Goal: Task Accomplishment & Management: Manage account settings

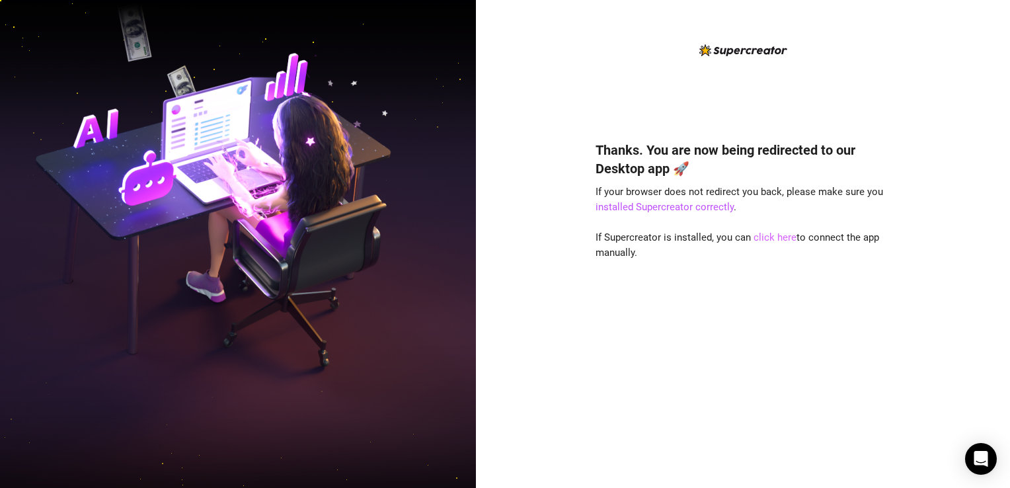
click at [776, 239] on link "click here" at bounding box center [775, 237] width 43 height 12
click at [770, 235] on link "click here" at bounding box center [775, 237] width 43 height 12
click at [529, 278] on div "Thanks. You are now being redirected to our Desktop app 🚀 If your browser does …" at bounding box center [743, 244] width 534 height 488
click at [777, 238] on link "click here" at bounding box center [775, 237] width 43 height 12
click at [685, 205] on link "installed Supercreator correctly" at bounding box center [665, 207] width 138 height 12
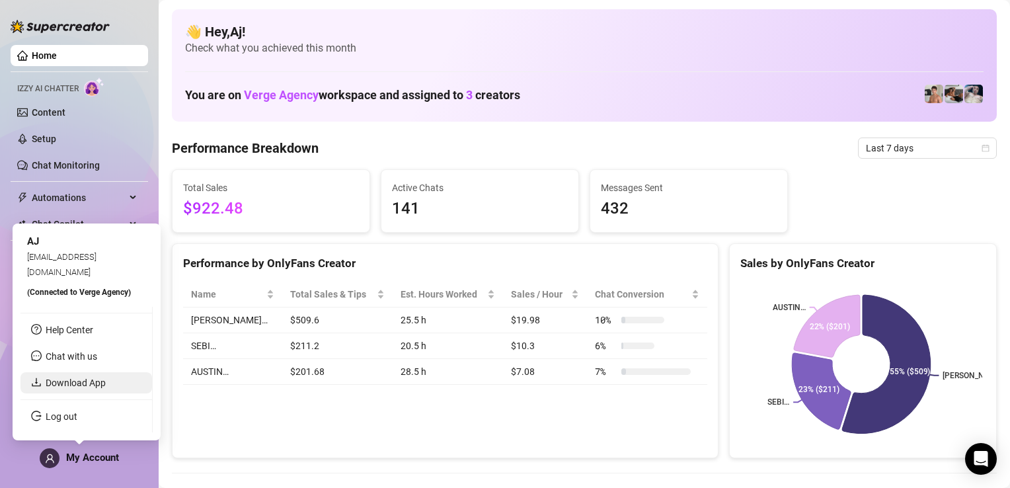
click at [78, 386] on link "Download App" at bounding box center [76, 382] width 60 height 11
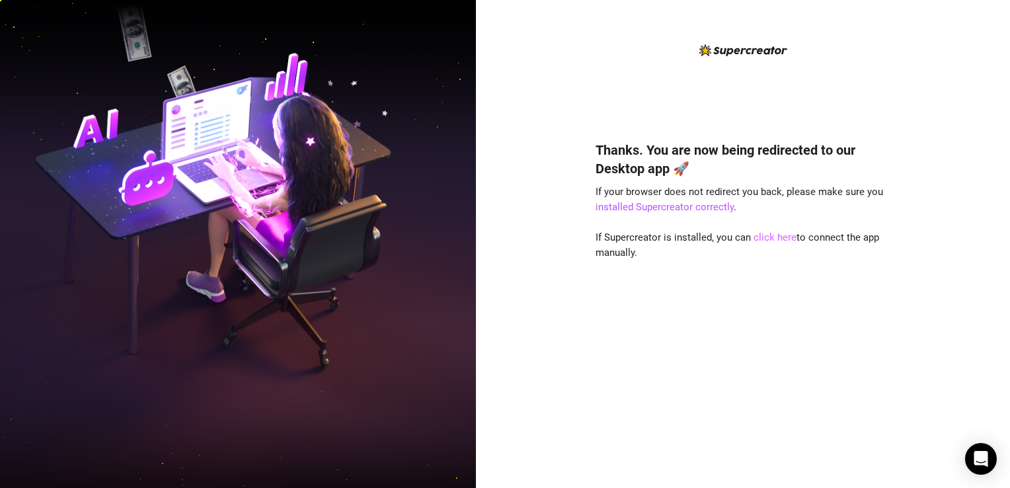
click at [777, 238] on link "click here" at bounding box center [775, 237] width 43 height 12
click at [534, 364] on div "Thanks. You are now being redirected to our Desktop app 🚀 If your browser does …" at bounding box center [743, 244] width 534 height 488
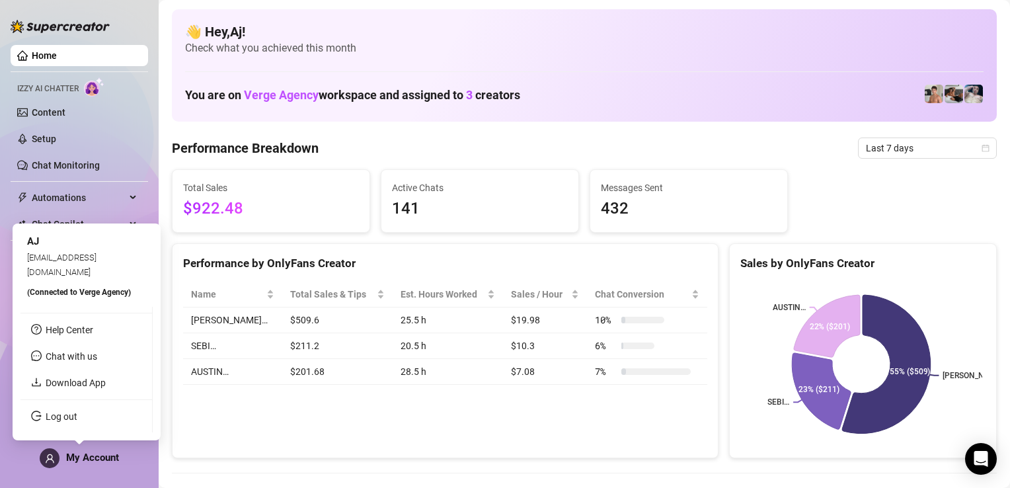
click at [95, 454] on span "My Account" at bounding box center [92, 458] width 53 height 12
click at [83, 386] on link "Download App" at bounding box center [76, 382] width 60 height 11
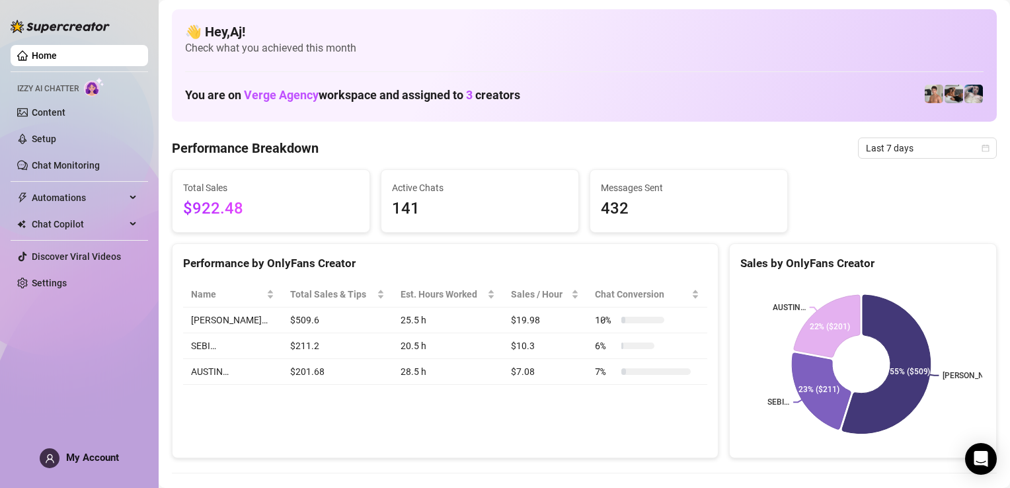
click at [32, 52] on link "Home" at bounding box center [44, 55] width 25 height 11
click at [71, 163] on link "Chat Monitoring" at bounding box center [66, 165] width 68 height 11
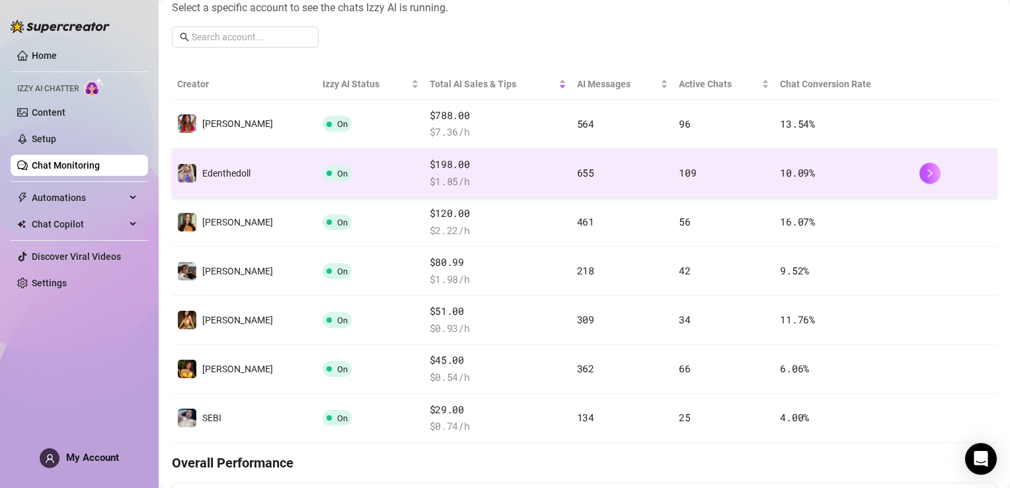
scroll to position [198, 0]
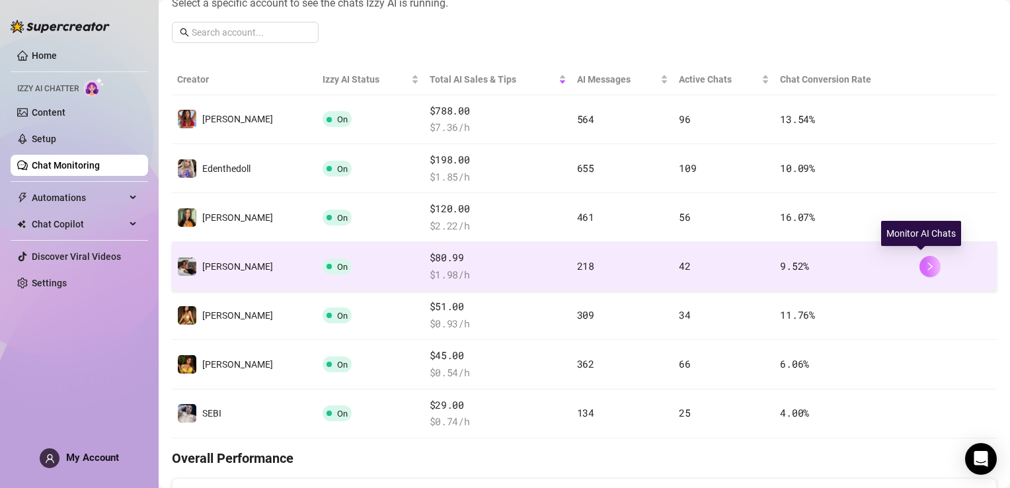
click at [926, 266] on icon "right" at bounding box center [930, 266] width 9 height 9
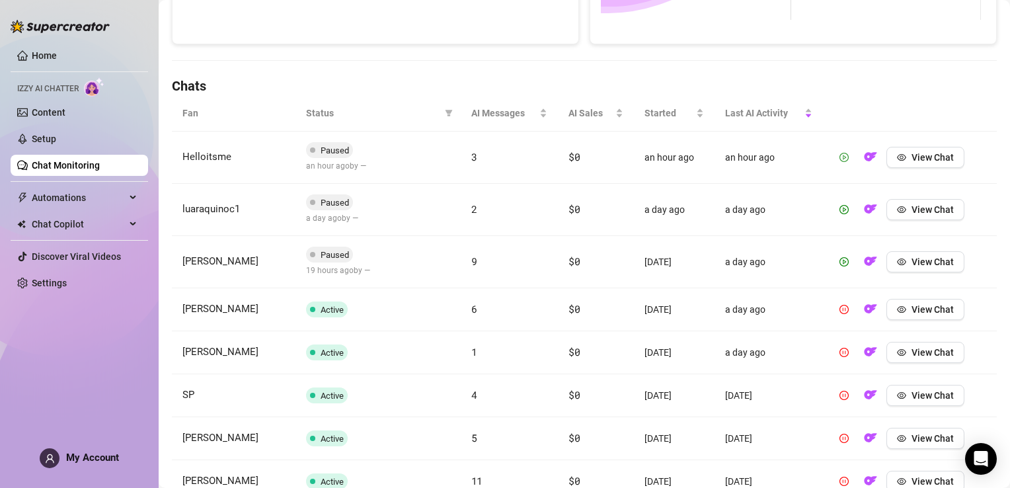
scroll to position [577, 0]
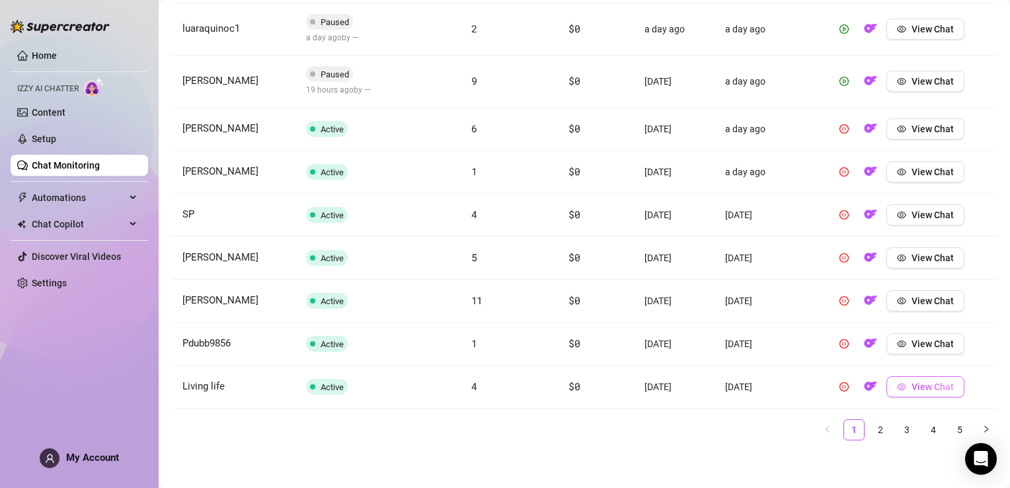
click at [935, 389] on span "View Chat" at bounding box center [933, 386] width 42 height 11
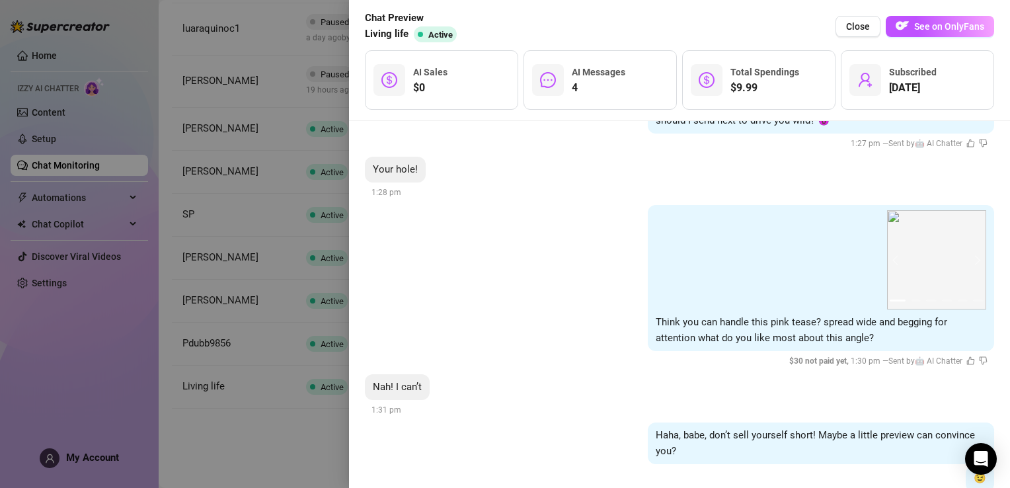
scroll to position [2619, 0]
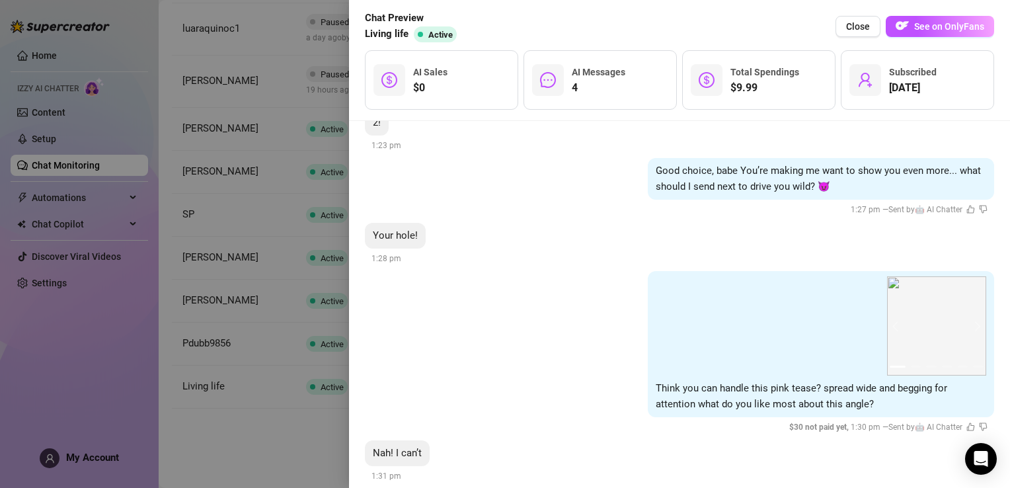
click at [254, 438] on div at bounding box center [505, 244] width 1010 height 488
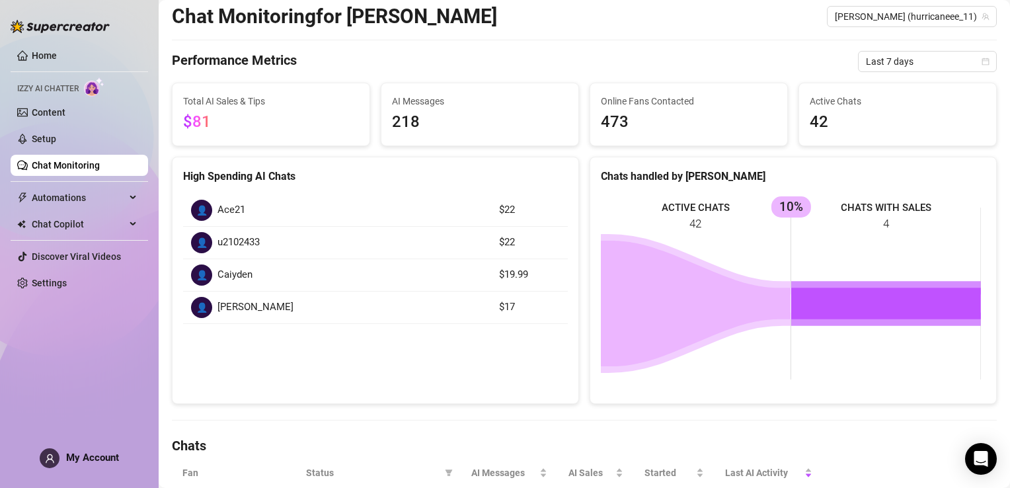
scroll to position [0, 0]
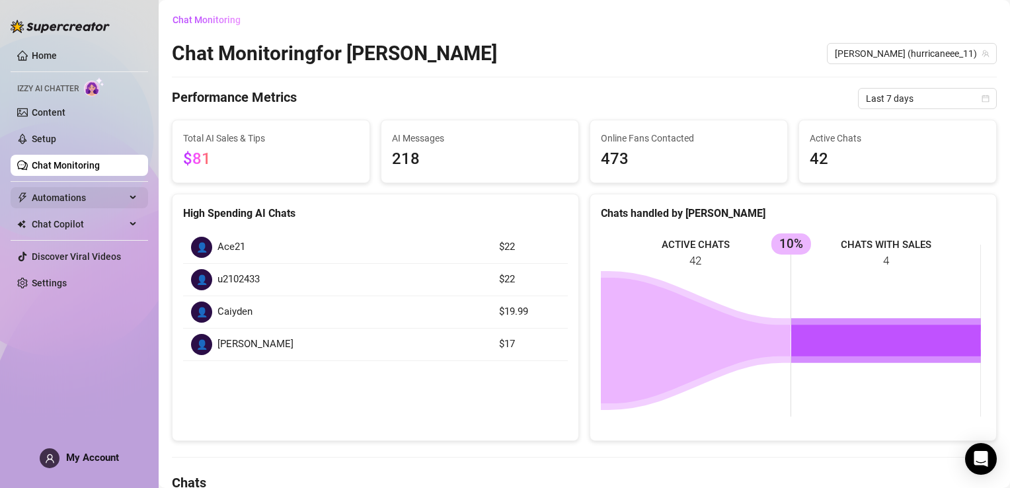
click at [124, 197] on span "Automations" at bounding box center [79, 197] width 94 height 21
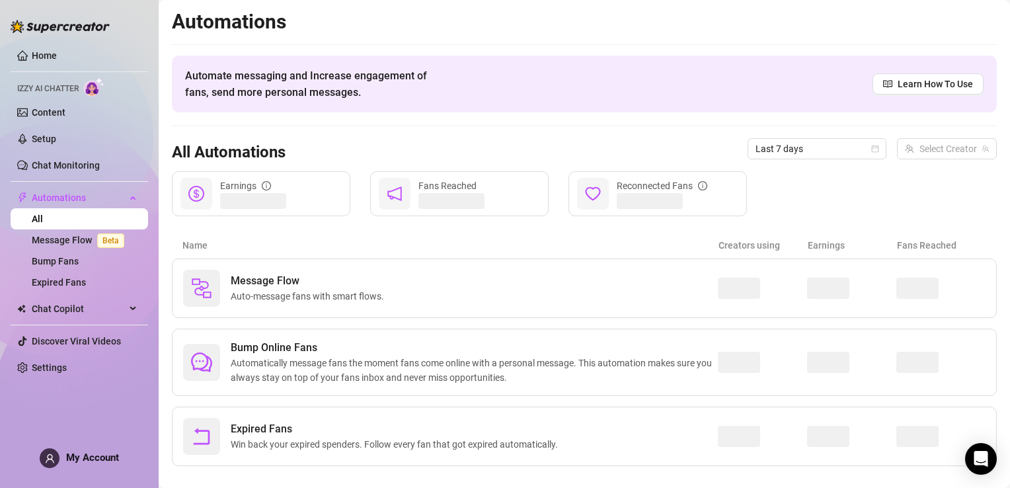
scroll to position [16, 0]
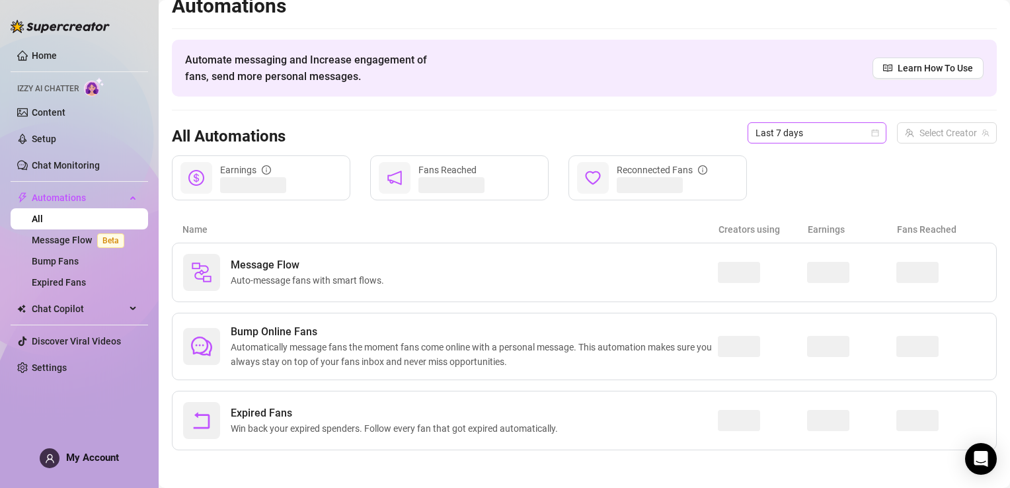
click at [871, 134] on icon "calendar" at bounding box center [875, 133] width 8 height 8
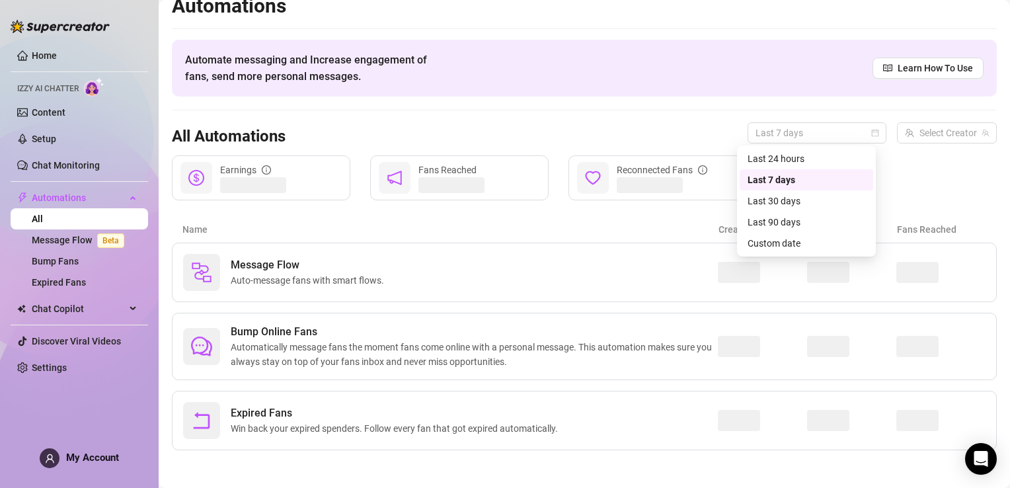
click at [805, 95] on div "Automate messaging and Increase engagement of fans, send more personal messages…" at bounding box center [584, 68] width 825 height 57
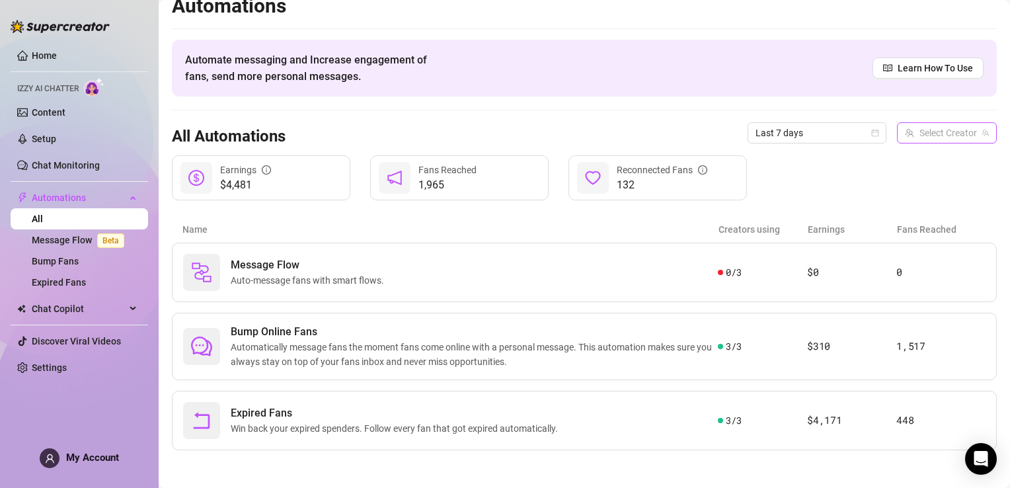
click at [951, 132] on input "search" at bounding box center [941, 133] width 72 height 20
click at [777, 100] on div "Automations Automate messaging and Increase engagement of fans, send more perso…" at bounding box center [584, 221] width 825 height 457
click at [67, 368] on link "Settings" at bounding box center [49, 367] width 35 height 11
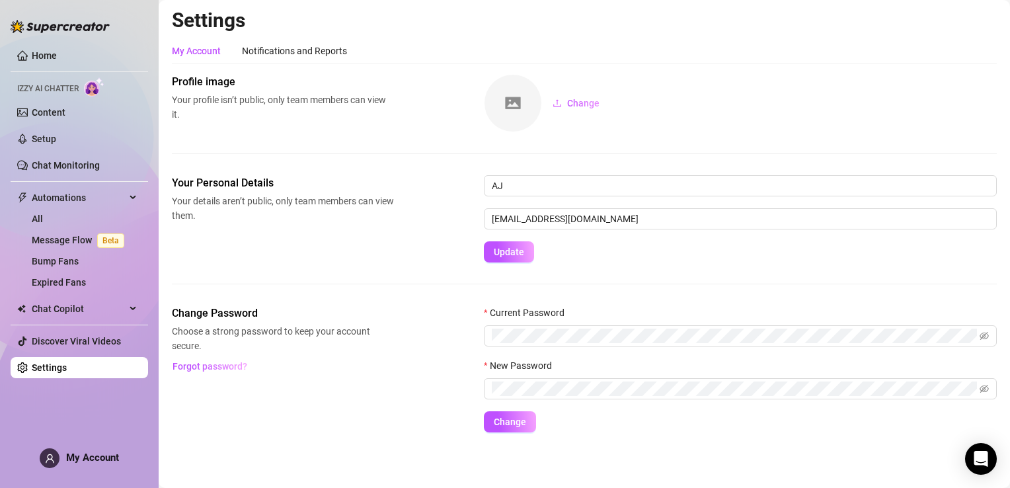
scroll to position [1, 0]
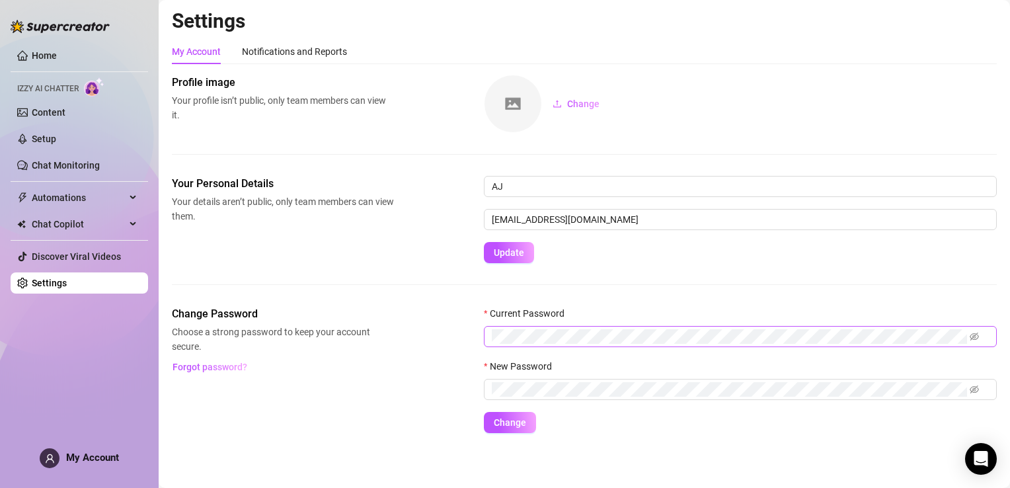
click at [979, 334] on span at bounding box center [740, 336] width 513 height 21
click at [973, 335] on icon "eye-invisible" at bounding box center [974, 336] width 9 height 9
click at [973, 335] on icon "eye" at bounding box center [974, 336] width 9 height 9
click at [973, 335] on icon "eye-invisible" at bounding box center [974, 336] width 9 height 9
click at [973, 335] on icon "eye" at bounding box center [974, 336] width 9 height 9
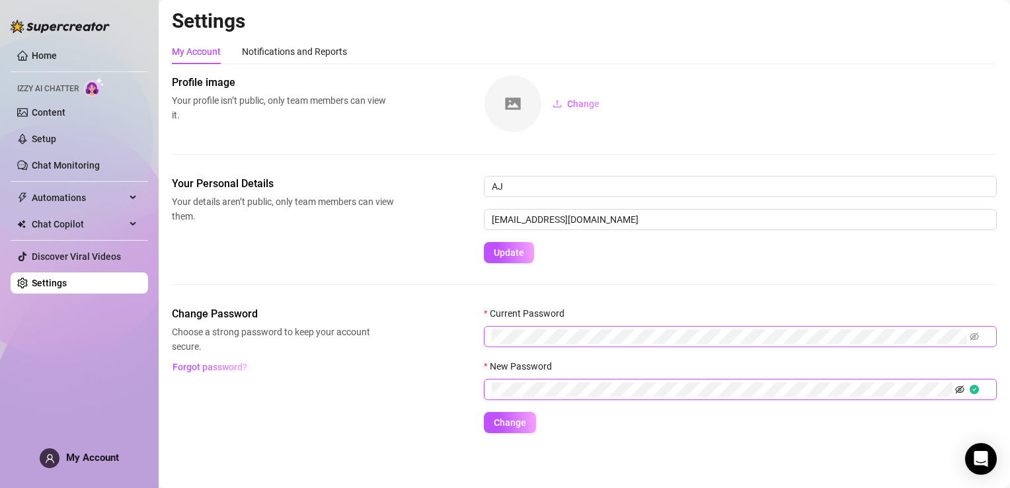
click at [960, 387] on icon "eye-invisible" at bounding box center [959, 389] width 9 height 9
click at [524, 424] on span "Change" at bounding box center [510, 422] width 32 height 11
click at [502, 420] on span "Change" at bounding box center [510, 422] width 32 height 11
click at [508, 420] on span "Change" at bounding box center [510, 422] width 32 height 11
click at [645, 426] on form "Current Password New Password Change" at bounding box center [740, 369] width 513 height 127
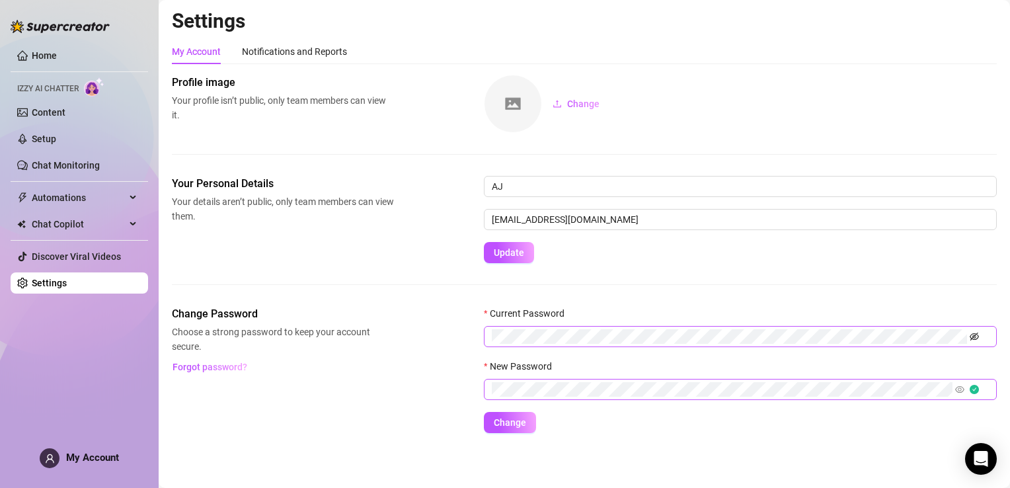
click at [972, 335] on icon "eye-invisible" at bounding box center [974, 336] width 9 height 9
click at [822, 302] on div "Your Personal Details Your details aren’t public, only team members can view th…" at bounding box center [584, 241] width 825 height 130
click at [510, 423] on span "Change" at bounding box center [510, 422] width 32 height 11
click at [505, 417] on span "Change" at bounding box center [510, 422] width 32 height 11
click at [311, 52] on div "Notifications and Reports" at bounding box center [294, 51] width 105 height 15
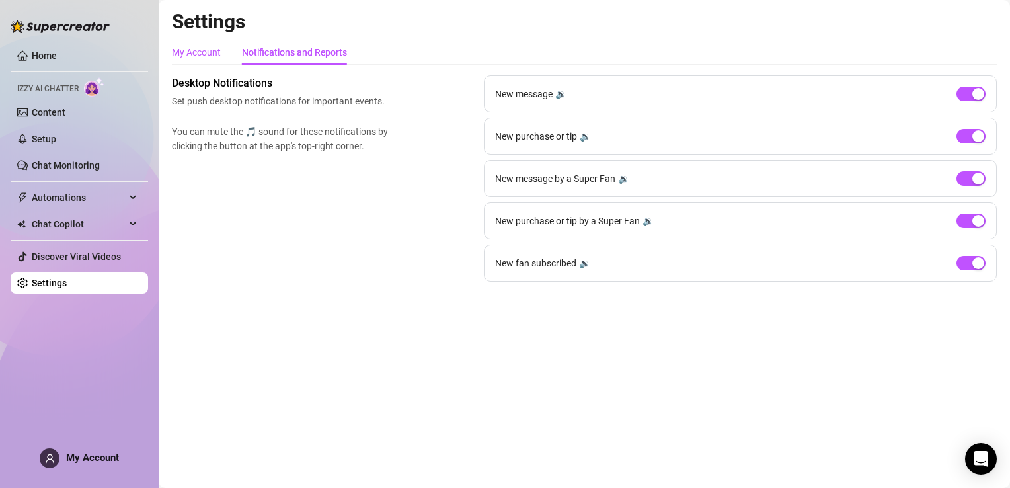
click at [182, 58] on div "My Account" at bounding box center [196, 52] width 49 height 15
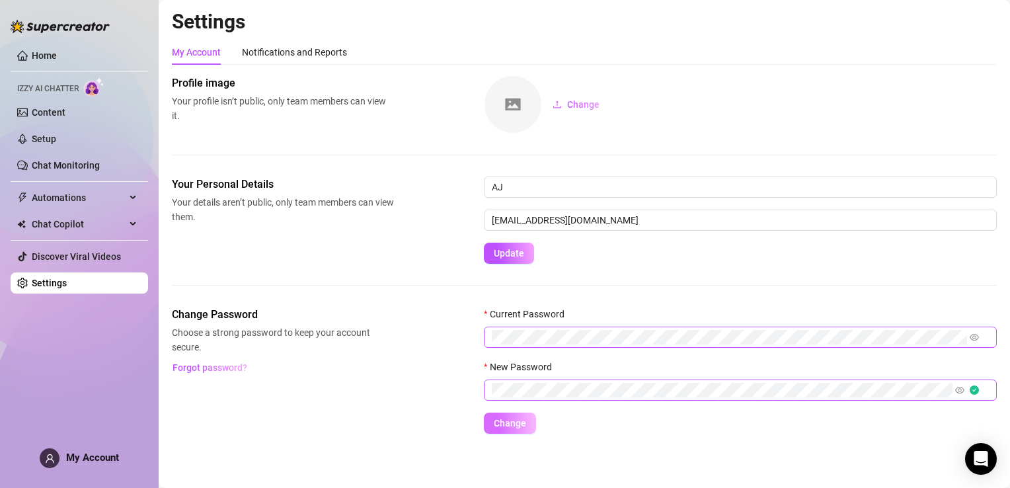
click at [502, 416] on button "Change" at bounding box center [510, 423] width 52 height 21
click at [502, 420] on span "Change" at bounding box center [510, 423] width 32 height 11
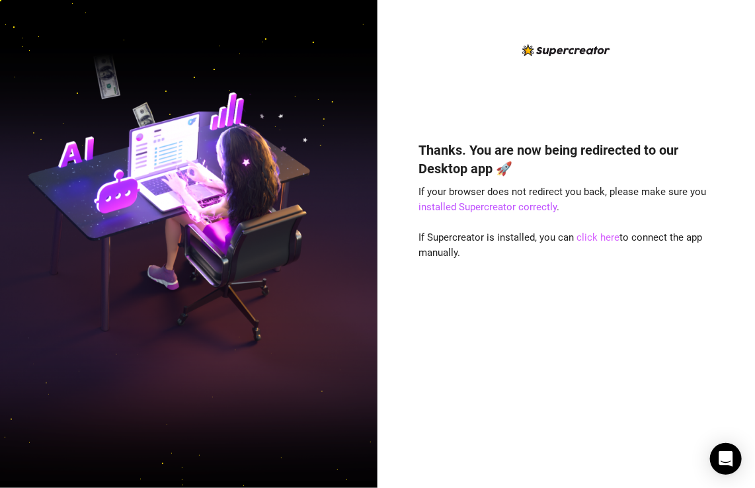
click at [600, 237] on link "click here" at bounding box center [598, 237] width 43 height 12
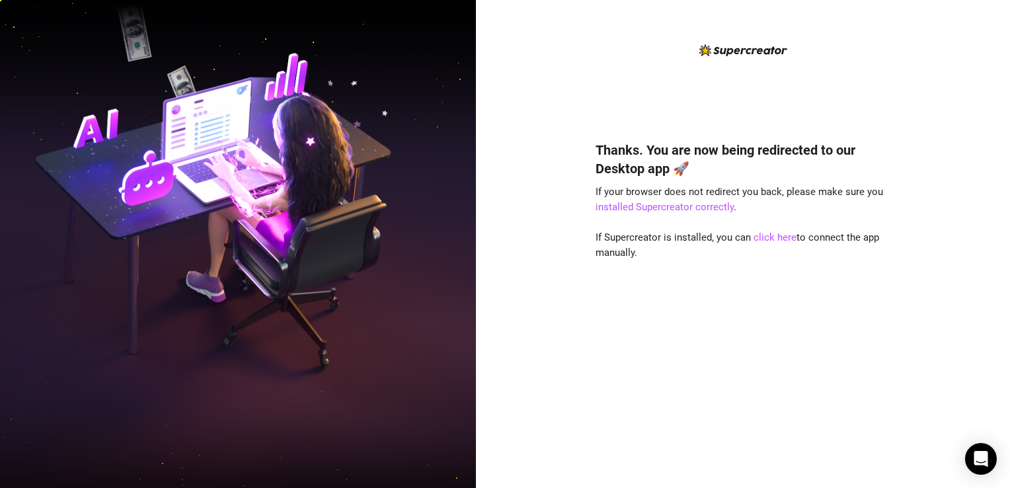
drag, startPoint x: 935, startPoint y: 0, endPoint x: 656, endPoint y: 391, distance: 480.1
click at [656, 391] on div "Thanks. You are now being redirected to our Desktop app 🚀 If your browser does …" at bounding box center [743, 295] width 295 height 344
click at [764, 235] on link "click here" at bounding box center [775, 237] width 43 height 12
drag, startPoint x: 603, startPoint y: 0, endPoint x: 732, endPoint y: 399, distance: 419.8
click at [732, 399] on div "Thanks. You are now being redirected to our Desktop app 🚀 If your browser does …" at bounding box center [743, 295] width 295 height 344
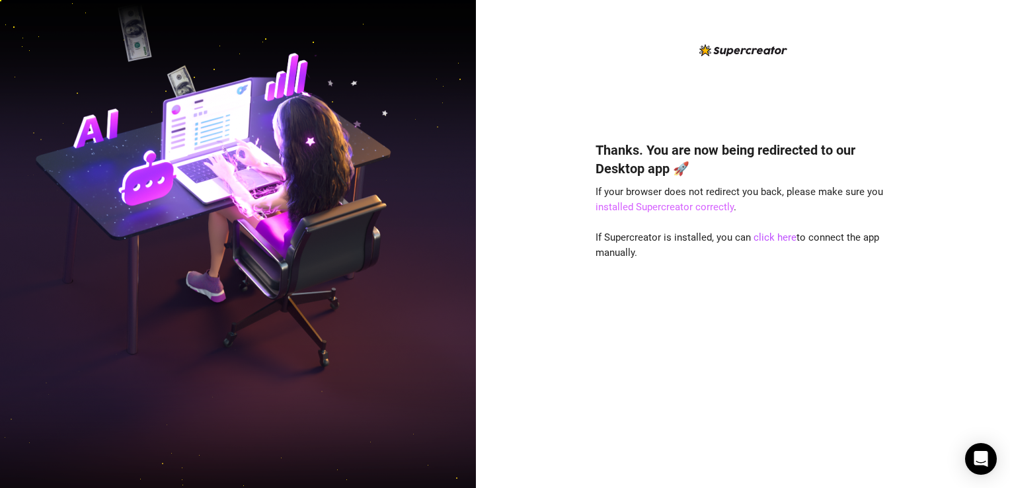
click at [693, 206] on link "installed Supercreator correctly" at bounding box center [665, 207] width 138 height 12
click at [765, 239] on link "click here" at bounding box center [775, 237] width 43 height 12
click at [783, 239] on link "click here" at bounding box center [775, 237] width 43 height 12
click at [783, 238] on link "click here" at bounding box center [775, 237] width 43 height 12
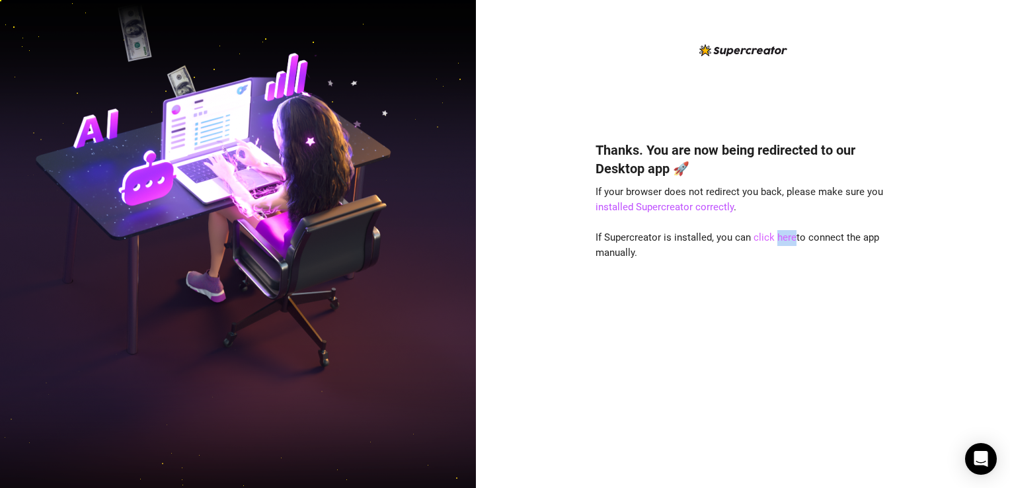
click at [783, 238] on link "click here" at bounding box center [775, 237] width 43 height 12
drag, startPoint x: 783, startPoint y: 238, endPoint x: 756, endPoint y: 356, distance: 120.8
click at [756, 356] on div "Thanks. You are now being redirected to our Desktop app 🚀 If your browser does …" at bounding box center [743, 295] width 295 height 344
drag, startPoint x: 770, startPoint y: 237, endPoint x: 582, endPoint y: 393, distance: 244.5
click at [598, 387] on div "Thanks. You are now being redirected to our Desktop app 🚀 If your browser does …" at bounding box center [743, 295] width 295 height 344
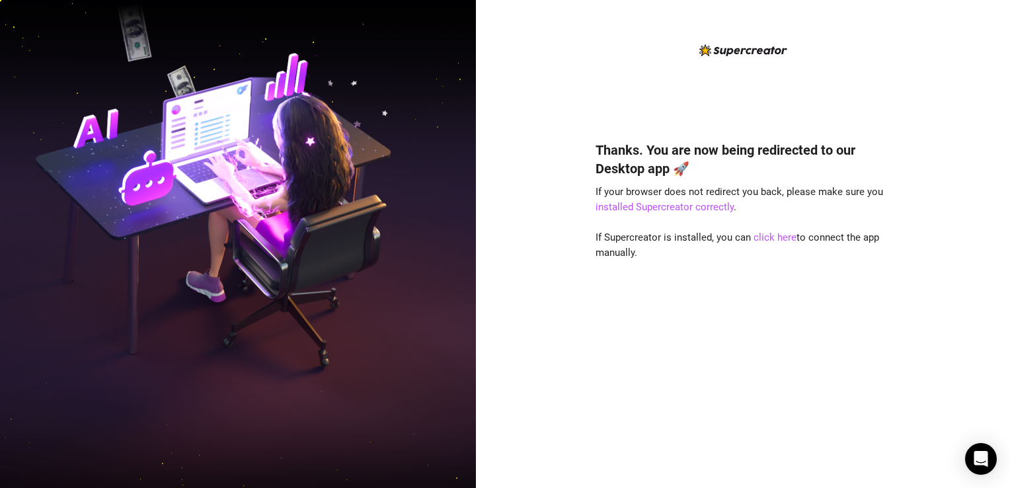
click at [828, 361] on div "Thanks. You are now being redirected to our Desktop app 🚀 If your browser does …" at bounding box center [743, 295] width 295 height 344
click at [775, 234] on link "click here" at bounding box center [775, 237] width 43 height 12
